Goal: Task Accomplishment & Management: Manage account settings

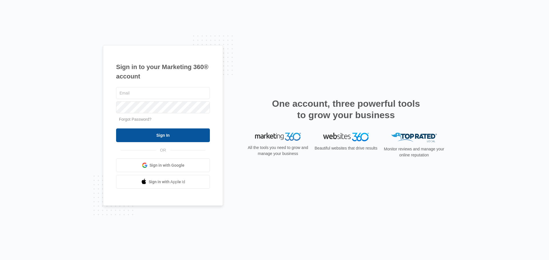
type input "[EMAIL_ADDRESS][DOMAIN_NAME]"
click at [158, 133] on input "Sign In" at bounding box center [163, 136] width 94 height 14
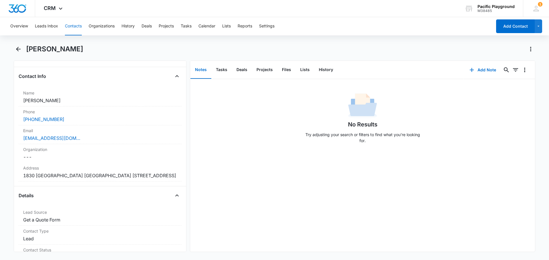
scroll to position [86, 0]
click at [474, 69] on button "Add Note" at bounding box center [482, 70] width 38 height 14
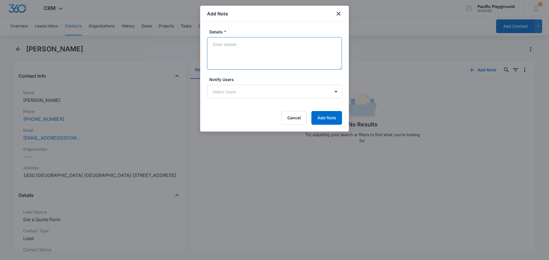
click at [235, 41] on textarea "Details *" at bounding box center [274, 53] width 135 height 33
type textarea "called client and Jose said not interested in quote 9/3/25"
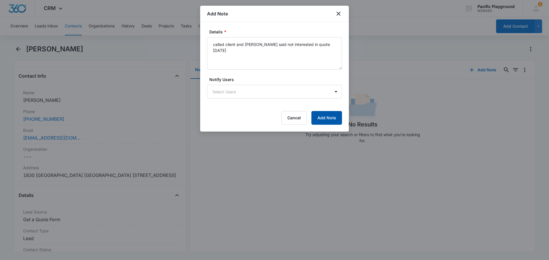
click at [332, 118] on button "Add Note" at bounding box center [326, 118] width 31 height 14
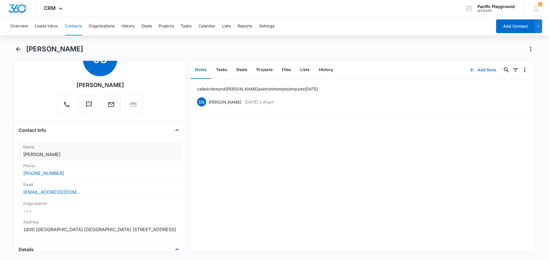
scroll to position [0, 0]
